Goal: Information Seeking & Learning: Find specific fact

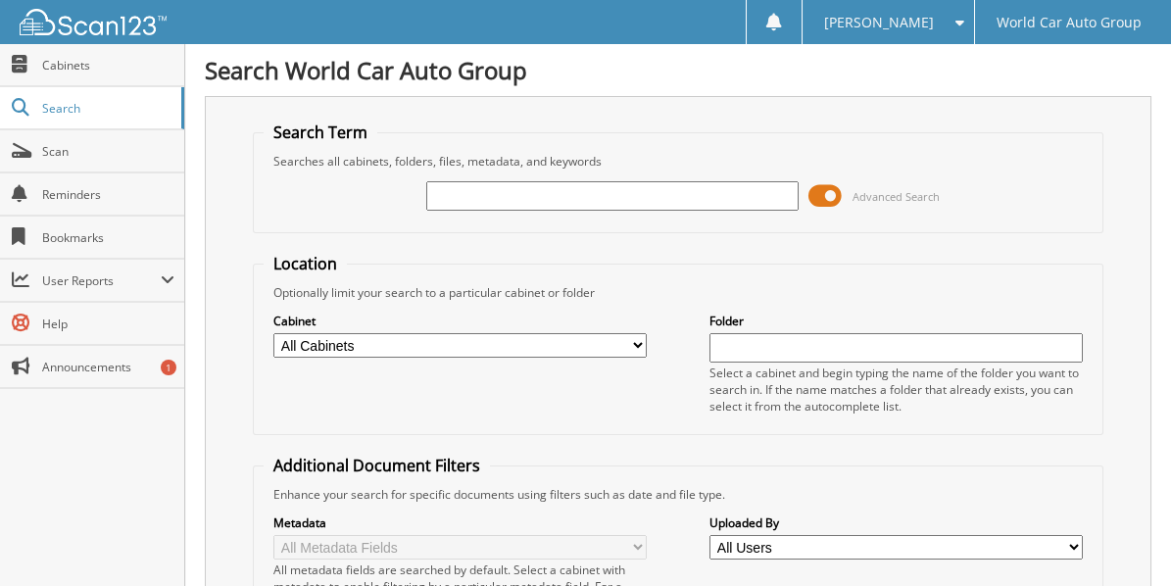
click at [482, 191] on input "text" at bounding box center [612, 195] width 372 height 29
type input "068288"
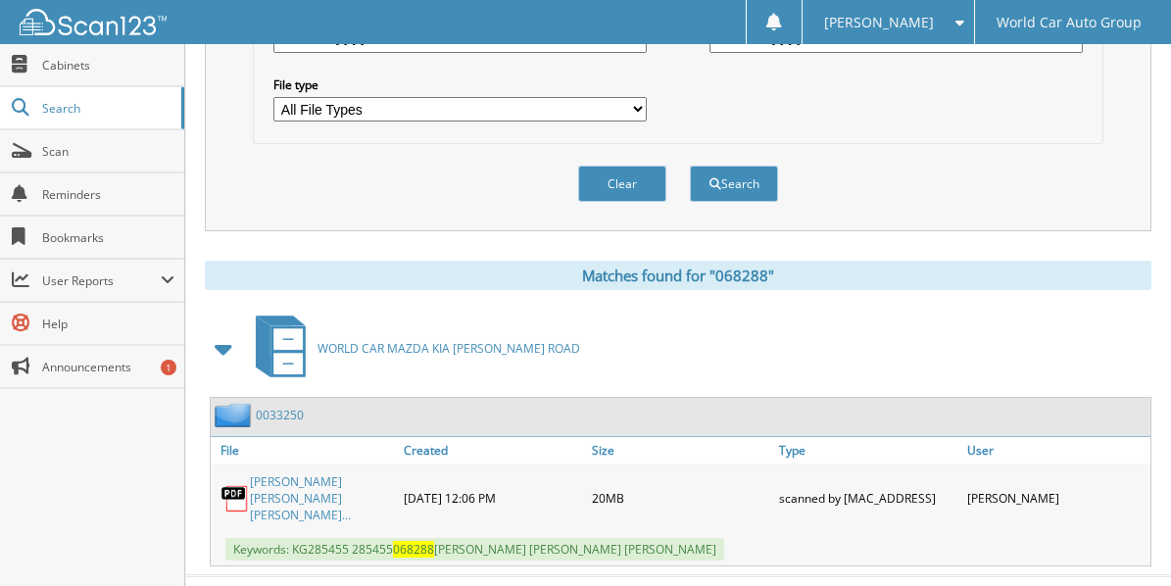
scroll to position [634, 0]
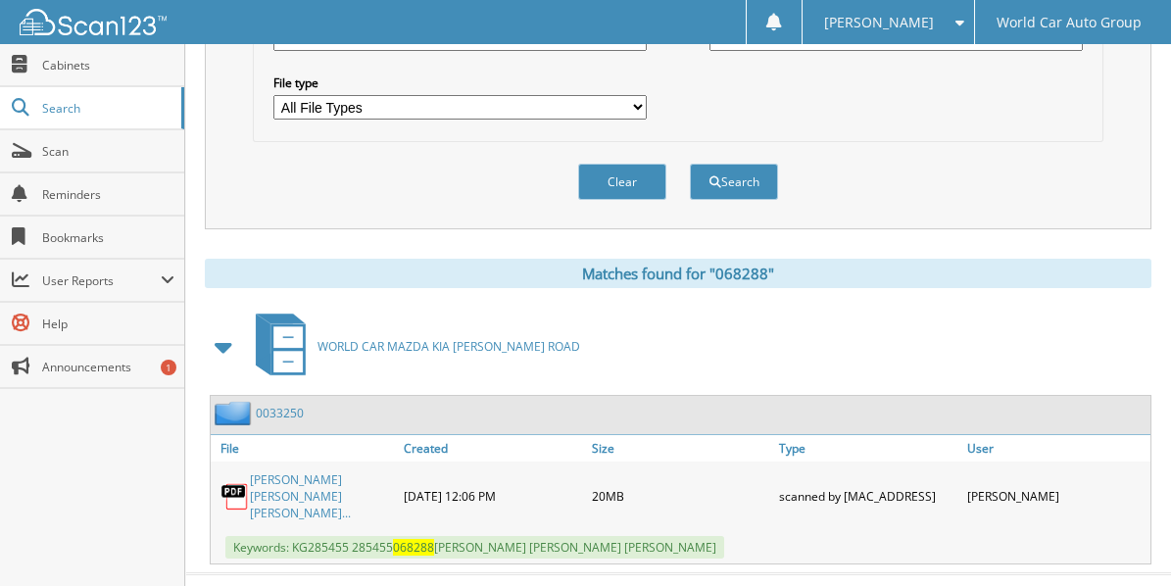
click at [328, 473] on link "[PERSON_NAME] [PERSON_NAME] [PERSON_NAME]..." at bounding box center [322, 496] width 144 height 50
